Goal: Transaction & Acquisition: Purchase product/service

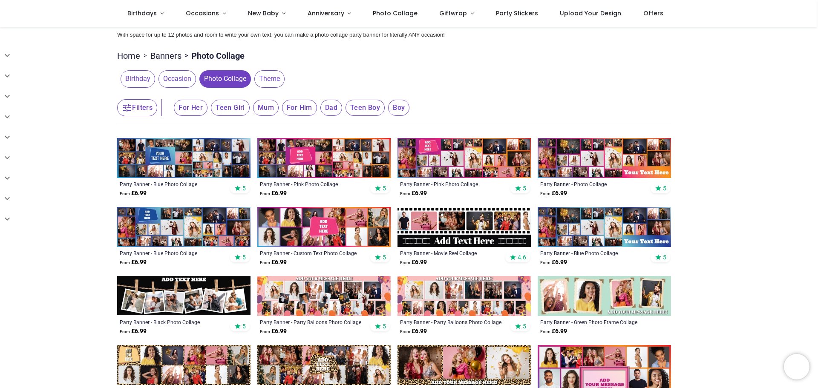
scroll to position [85, 0]
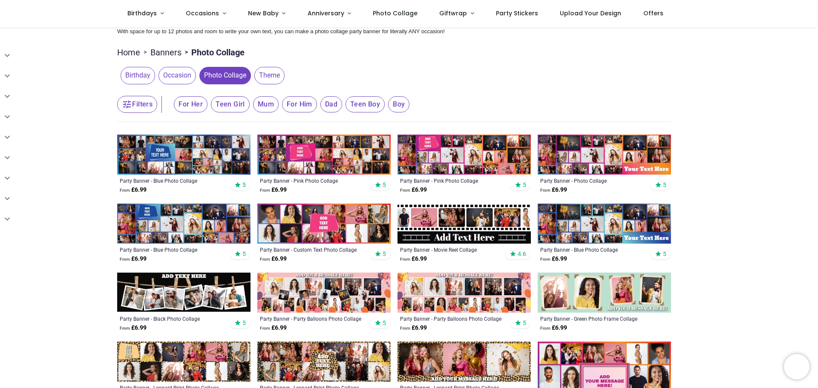
click at [348, 162] on img at bounding box center [323, 155] width 133 height 40
click at [440, 164] on img at bounding box center [463, 155] width 133 height 40
click at [593, 165] on img at bounding box center [604, 155] width 133 height 40
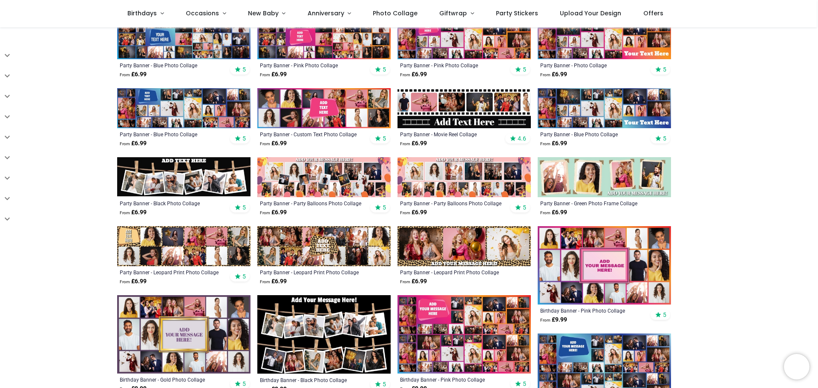
scroll to position [213, 0]
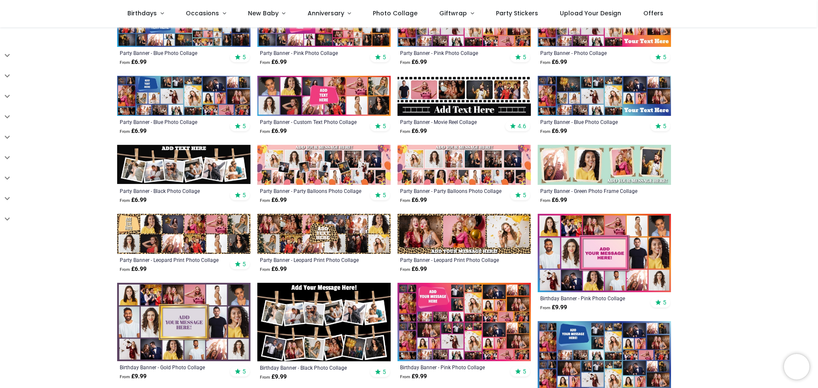
click at [472, 325] on img at bounding box center [463, 322] width 133 height 78
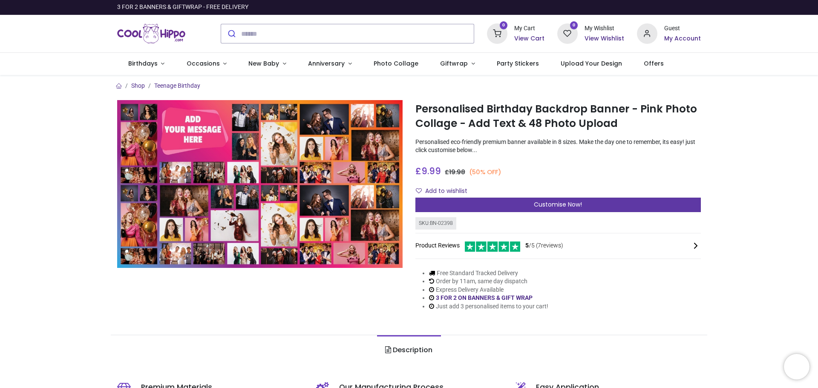
click at [584, 207] on div "Customise Now!" at bounding box center [557, 205] width 285 height 14
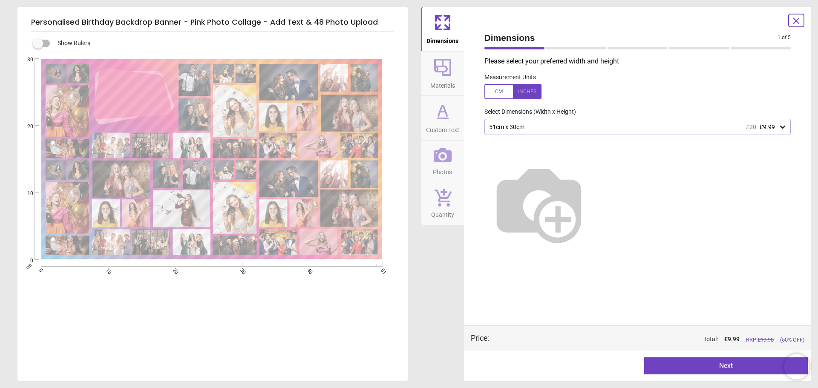
click at [783, 130] on icon at bounding box center [782, 127] width 9 height 9
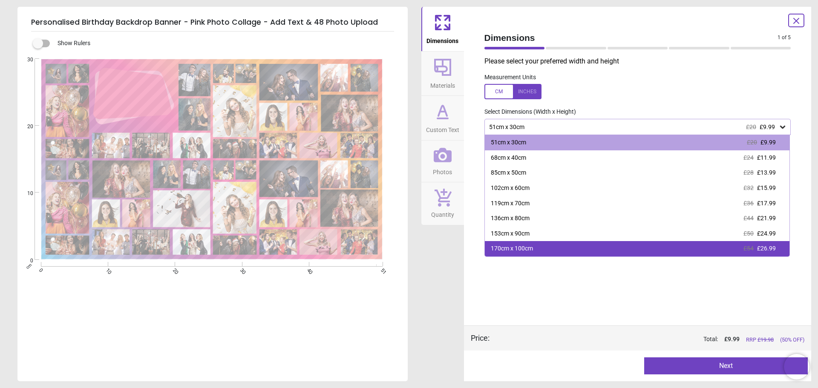
click at [738, 249] on div "170cm x 100cm £54 £26.99" at bounding box center [637, 248] width 305 height 15
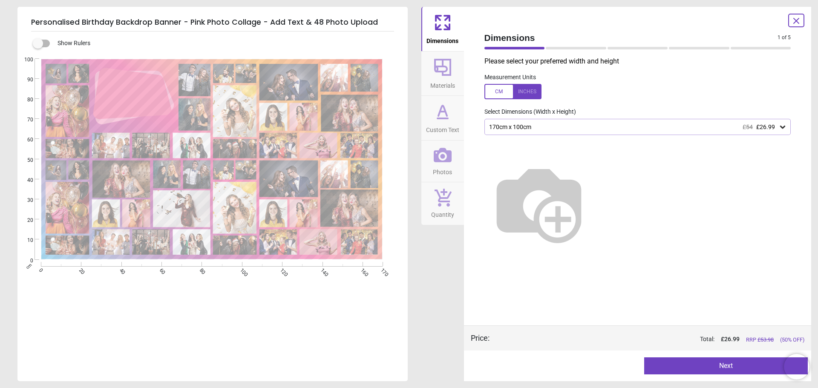
click at [729, 366] on button "Next" at bounding box center [726, 365] width 164 height 17
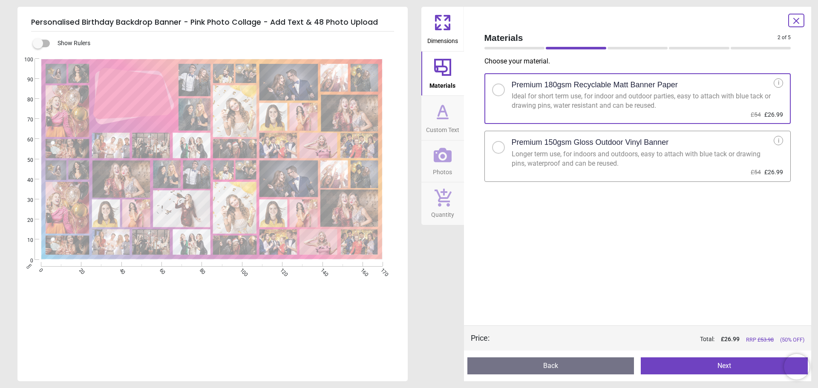
click at [501, 149] on div at bounding box center [498, 147] width 13 height 13
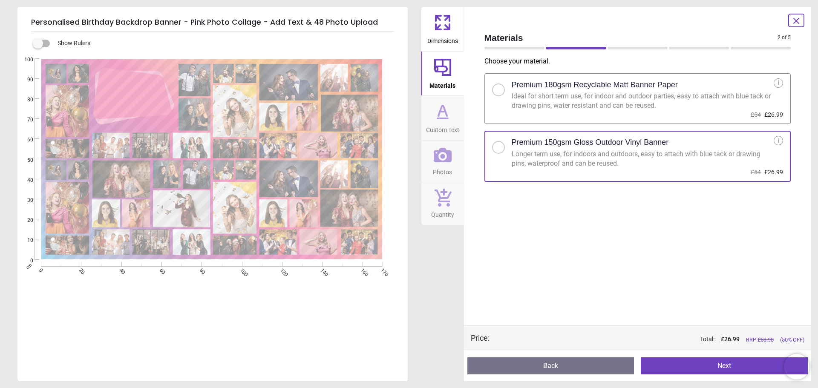
click at [728, 366] on button "Next" at bounding box center [724, 365] width 167 height 17
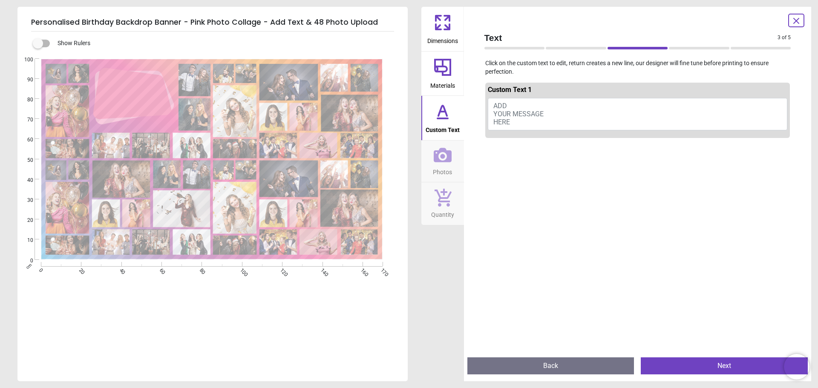
click at [550, 116] on button "ADD YOUR MESSAGE HERE" at bounding box center [638, 114] width 300 height 32
click at [505, 103] on span "ADD YOUR MESSAGE HERE" at bounding box center [518, 114] width 50 height 24
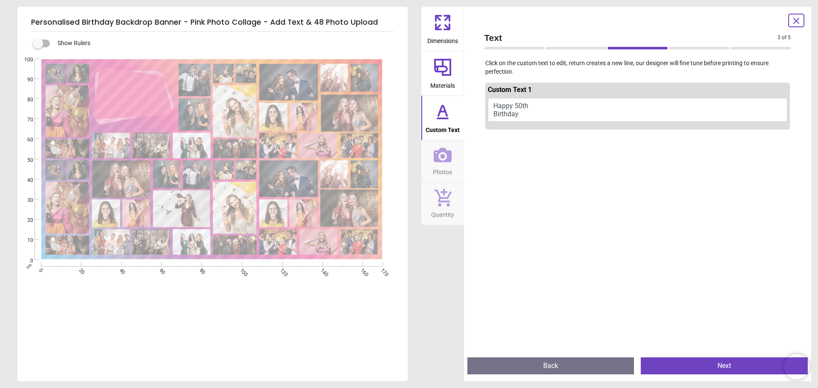
scroll to position [0, 0]
type textarea "**********"
click at [440, 163] on icon at bounding box center [443, 155] width 18 height 18
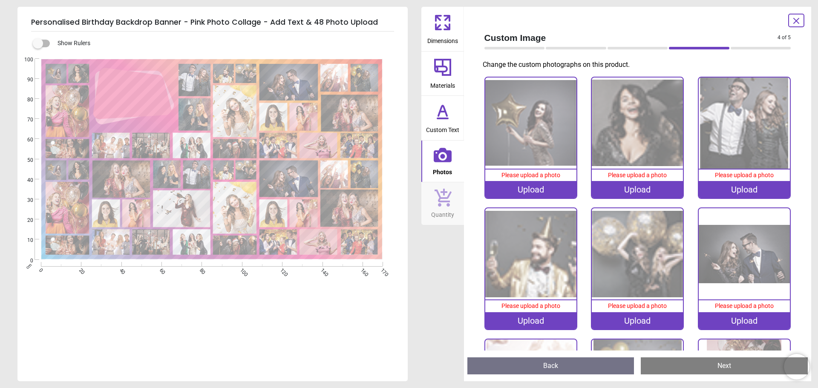
click at [533, 190] on div "Upload" at bounding box center [530, 189] width 91 height 17
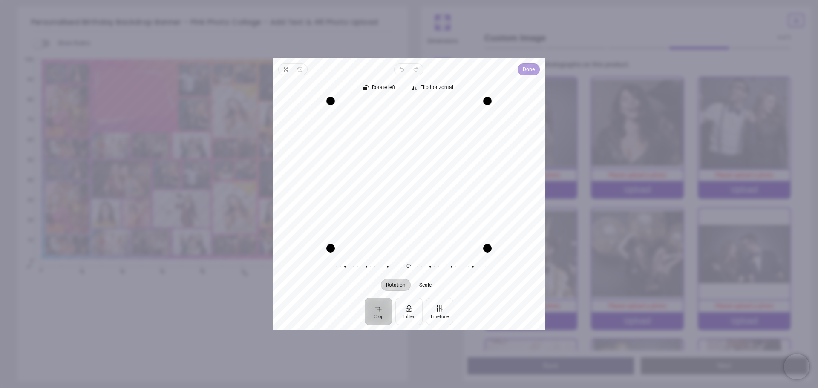
click at [523, 70] on span "Done" at bounding box center [529, 69] width 12 height 10
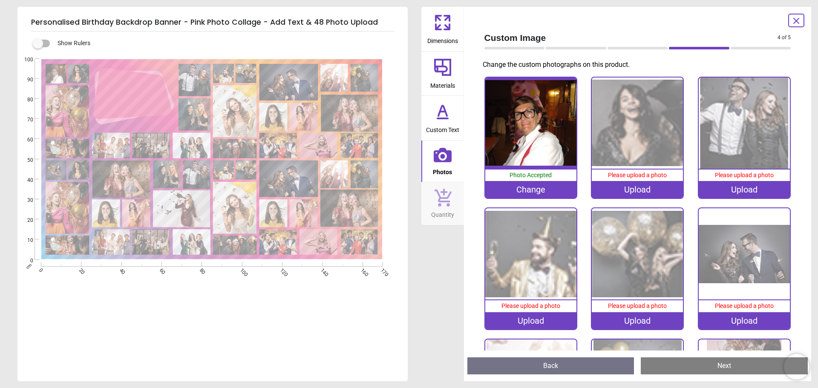
click at [637, 191] on div "Upload" at bounding box center [637, 189] width 91 height 17
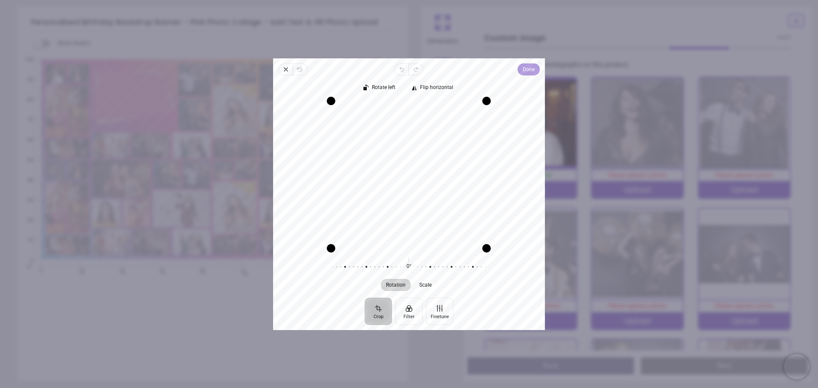
click at [530, 70] on span "Done" at bounding box center [529, 69] width 12 height 10
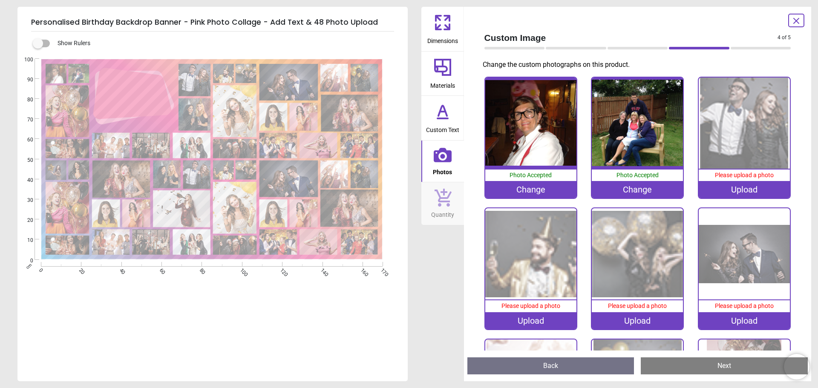
click at [745, 187] on div "Upload" at bounding box center [743, 189] width 91 height 17
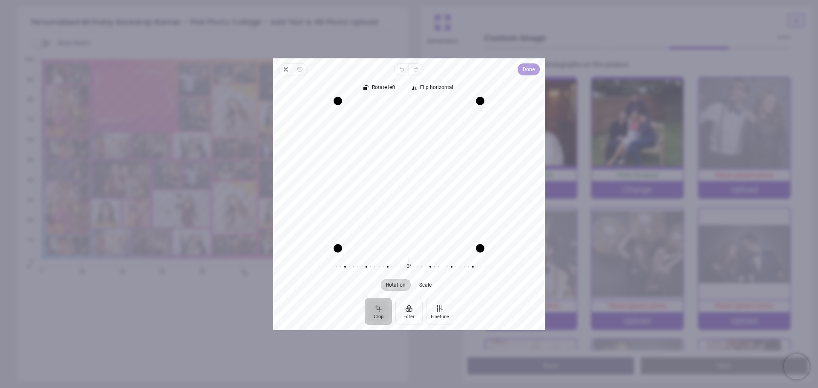
click at [532, 71] on span "Done" at bounding box center [529, 69] width 12 height 10
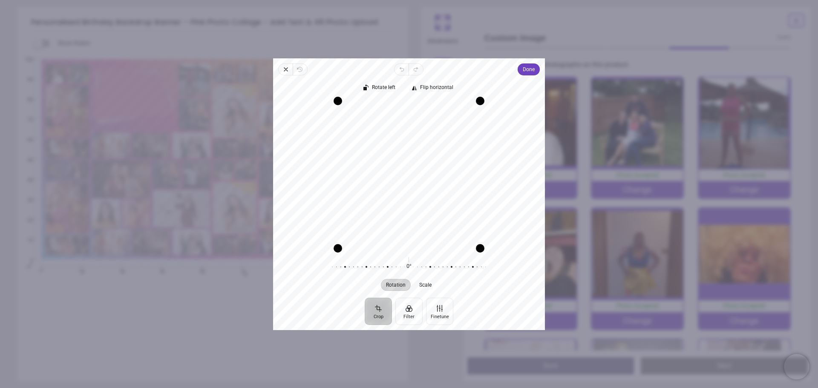
scroll to position [85, 0]
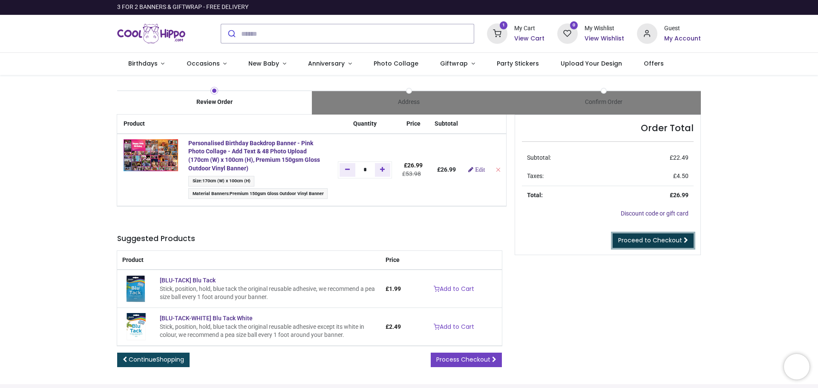
click at [640, 237] on span "Proceed to Checkout" at bounding box center [650, 240] width 64 height 9
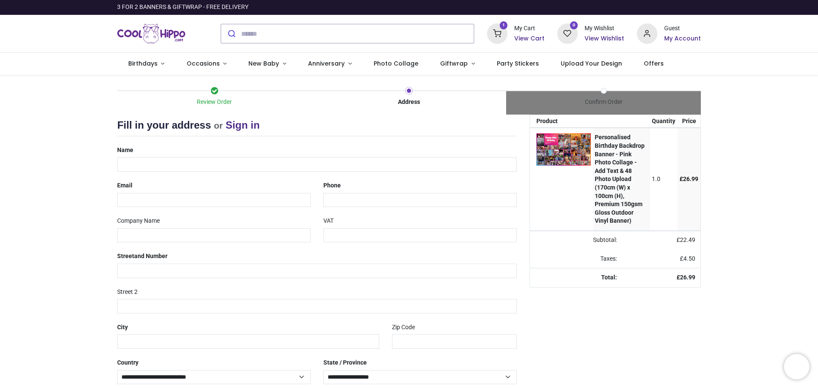
select select "***"
click at [145, 162] on input "text" at bounding box center [317, 164] width 400 height 14
click at [145, 192] on div "Email" at bounding box center [214, 192] width 206 height 29
click at [152, 197] on input "email" at bounding box center [213, 200] width 193 height 14
click at [137, 166] on input "**********" at bounding box center [317, 164] width 400 height 14
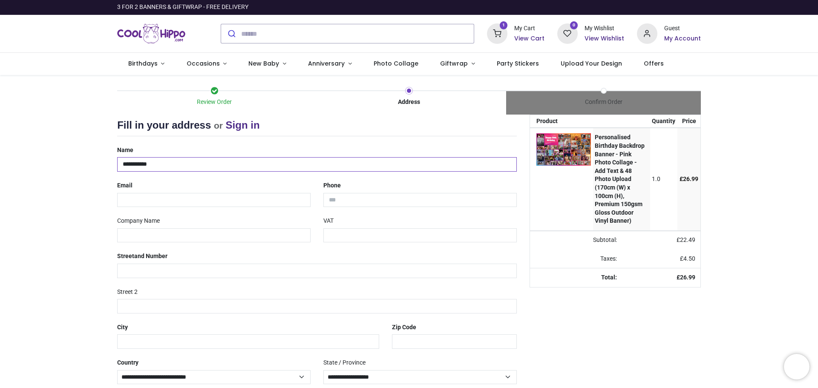
type input "**********"
click at [176, 194] on input "email" at bounding box center [213, 200] width 193 height 14
type input "**********"
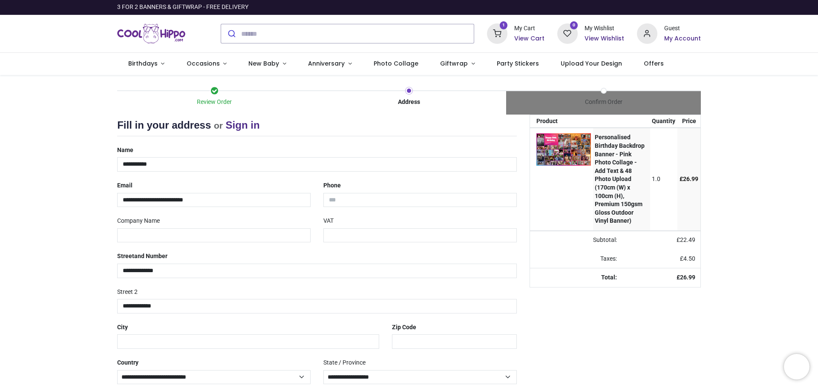
type input "*******"
click at [356, 201] on input "tel" at bounding box center [419, 200] width 193 height 14
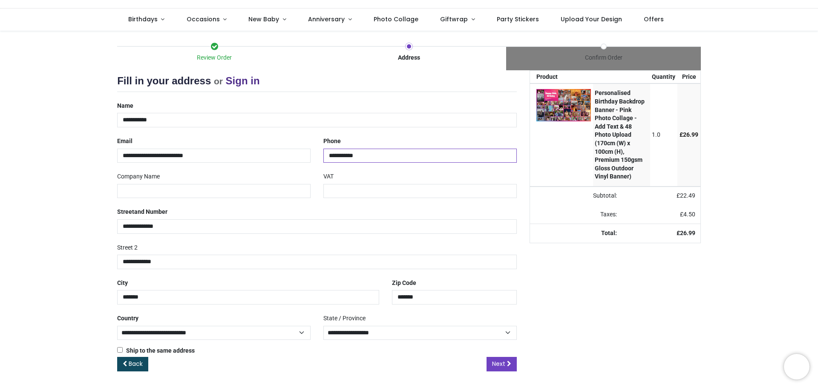
scroll to position [45, 0]
type input "**********"
click at [501, 367] on span "Next" at bounding box center [498, 363] width 13 height 9
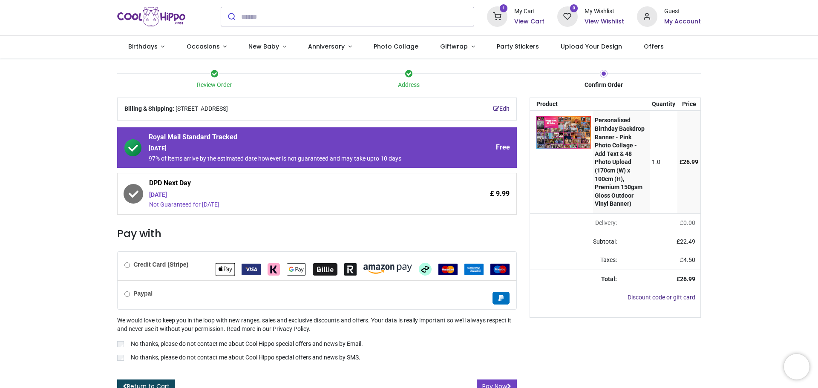
scroll to position [26, 0]
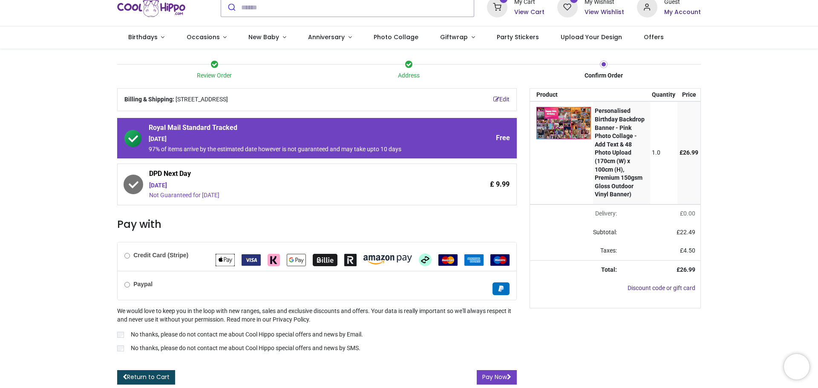
click at [129, 287] on label "Paypal" at bounding box center [138, 284] width 28 height 9
click at [489, 375] on button "Pay Now" at bounding box center [497, 377] width 40 height 14
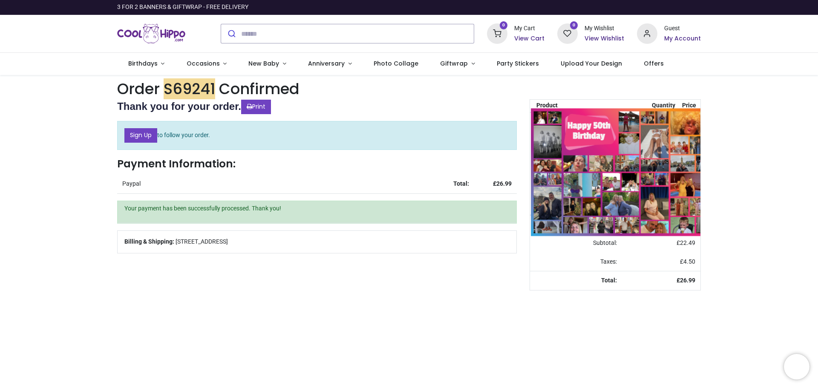
click at [576, 147] on img at bounding box center [640, 172] width 218 height 128
